Goal: Information Seeking & Learning: Find specific page/section

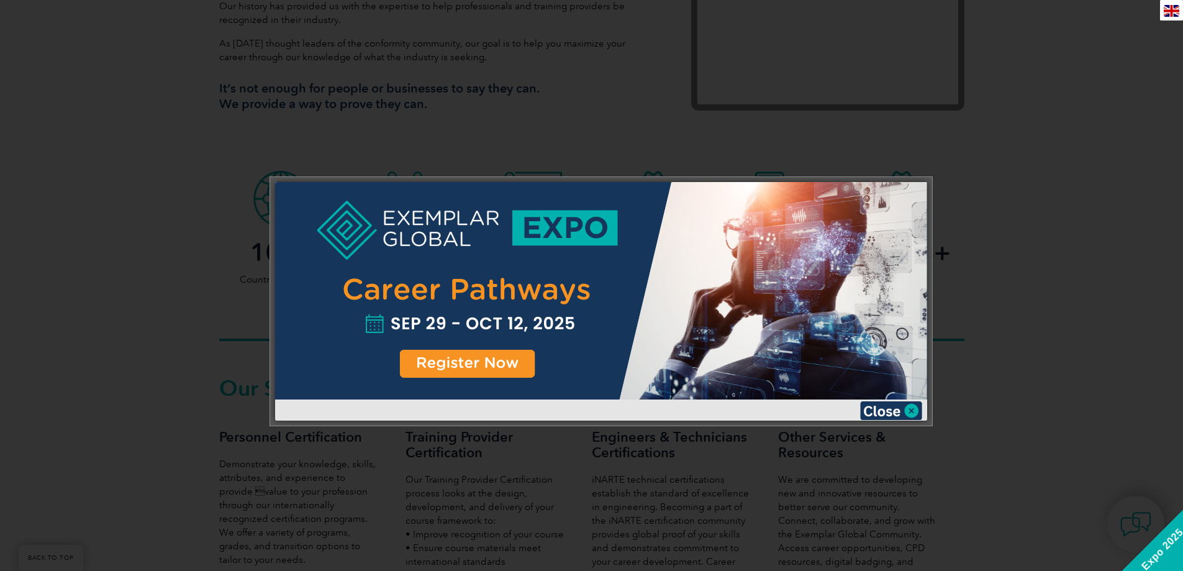
scroll to position [621, 0]
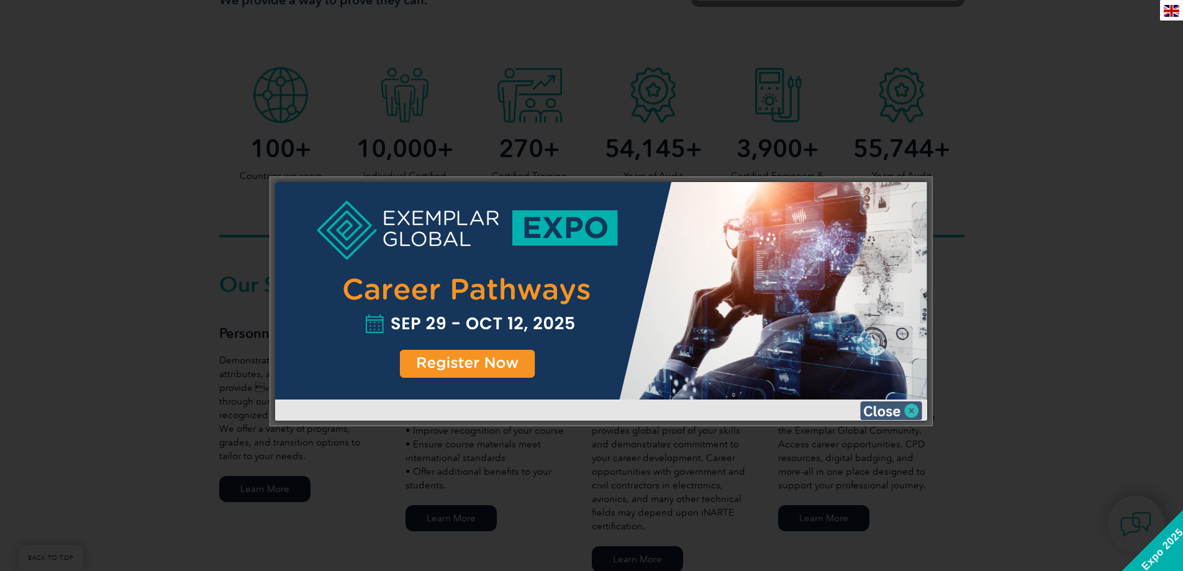
click at [911, 407] on img at bounding box center [891, 410] width 62 height 19
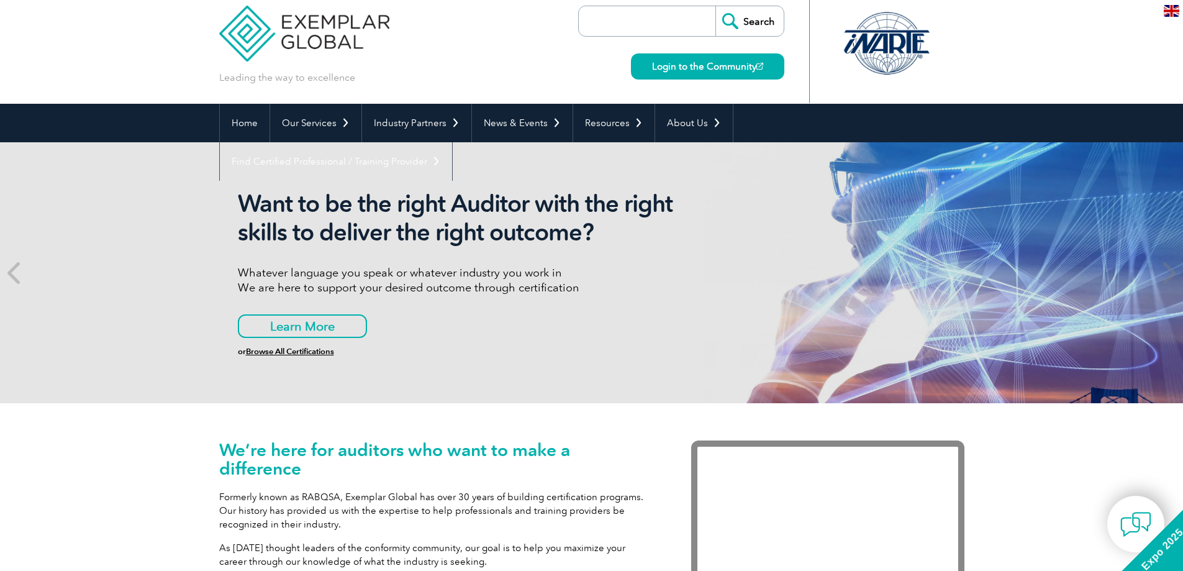
scroll to position [0, 0]
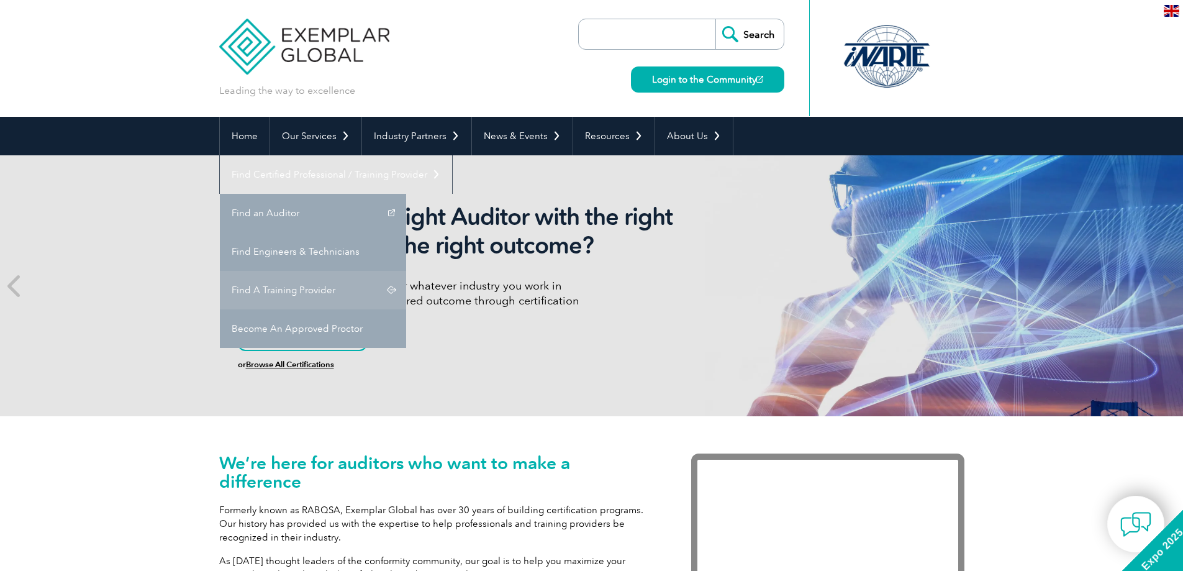
click at [406, 271] on link "Find A Training Provider" at bounding box center [313, 290] width 186 height 38
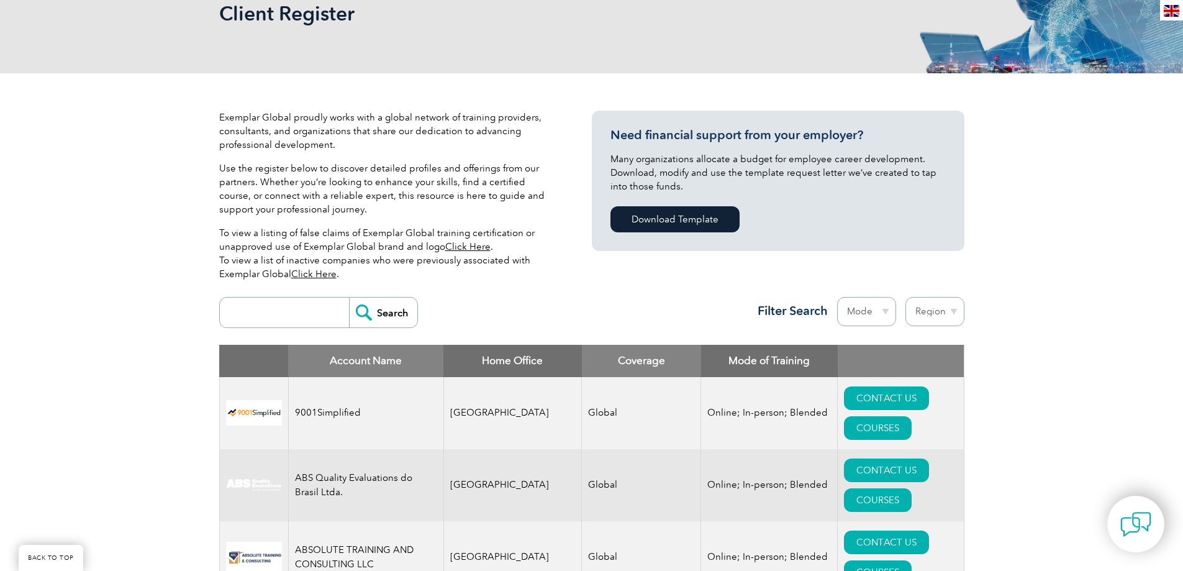
scroll to position [207, 0]
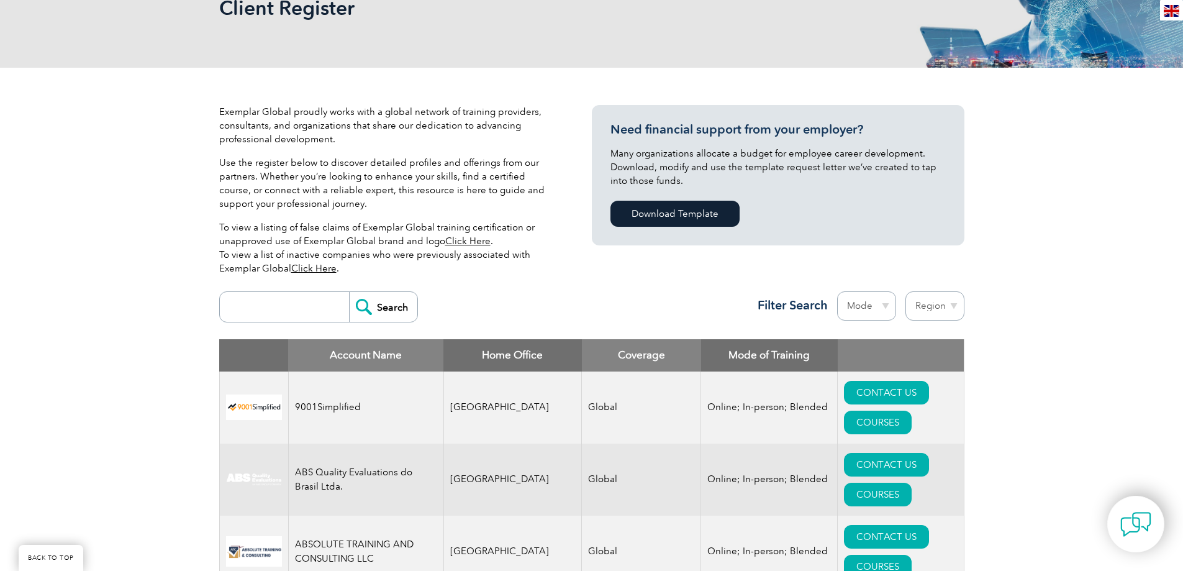
click at [955, 305] on select "Region [GEOGRAPHIC_DATA] [GEOGRAPHIC_DATA] [GEOGRAPHIC_DATA] [GEOGRAPHIC_DATA] …" at bounding box center [934, 305] width 59 height 29
select select "[GEOGRAPHIC_DATA]"
click at [905, 291] on select "Region [GEOGRAPHIC_DATA] [GEOGRAPHIC_DATA] [GEOGRAPHIC_DATA] [GEOGRAPHIC_DATA] …" at bounding box center [934, 305] width 59 height 29
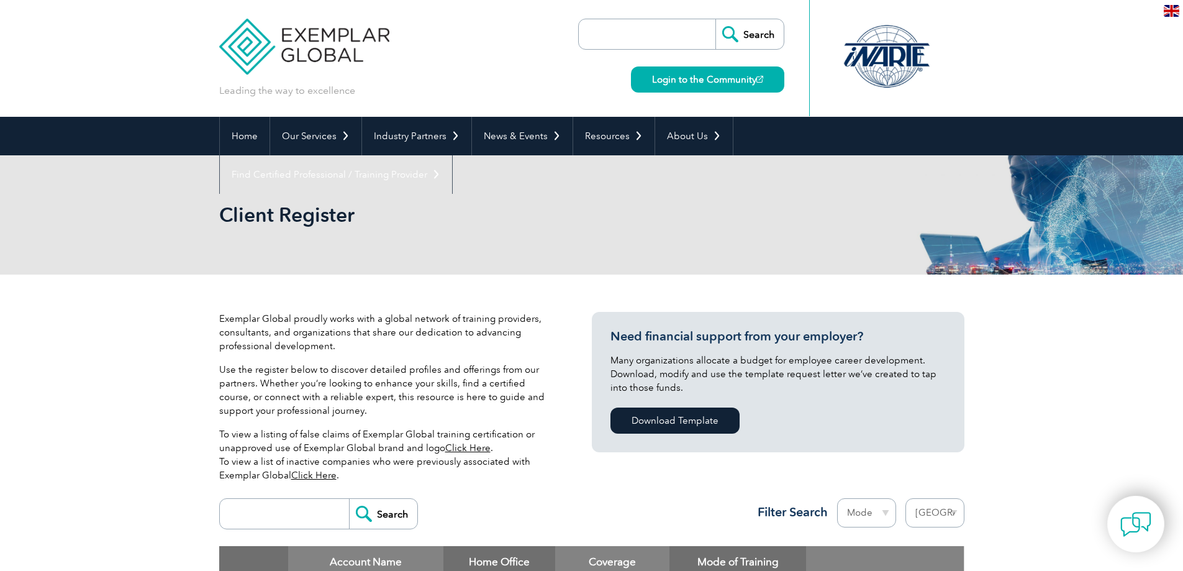
select select "[GEOGRAPHIC_DATA]"
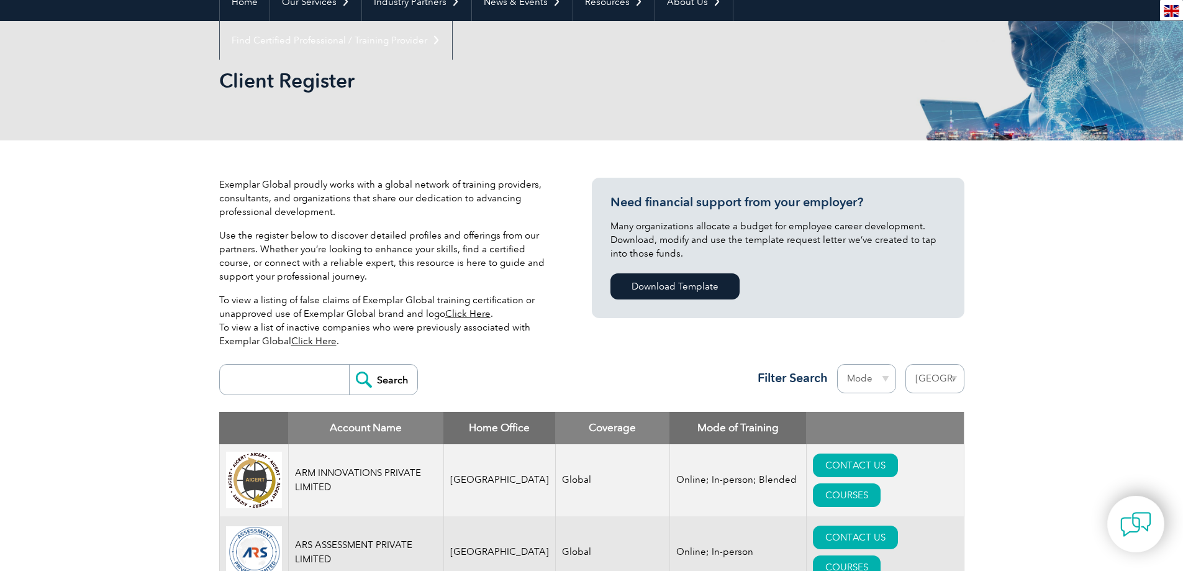
scroll to position [103, 0]
